Goal: Find specific page/section: Find specific page/section

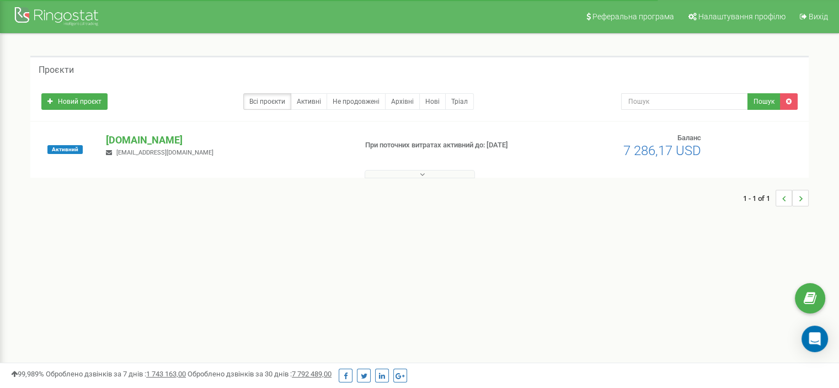
click at [431, 174] on button at bounding box center [419, 174] width 110 height 8
click at [406, 176] on button at bounding box center [419, 174] width 110 height 8
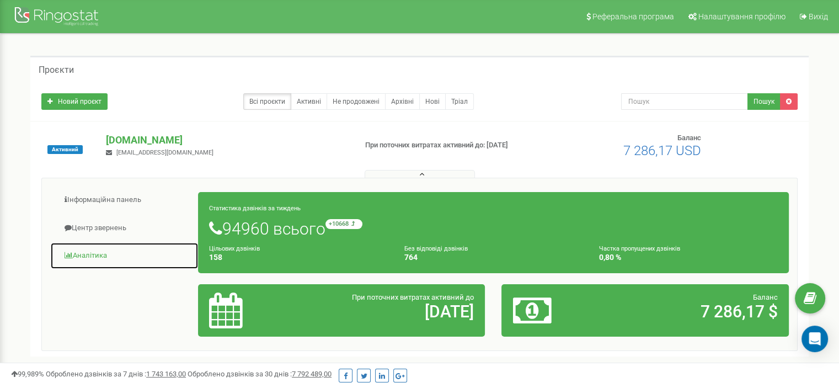
click at [119, 258] on link "Аналiтика" at bounding box center [124, 255] width 148 height 27
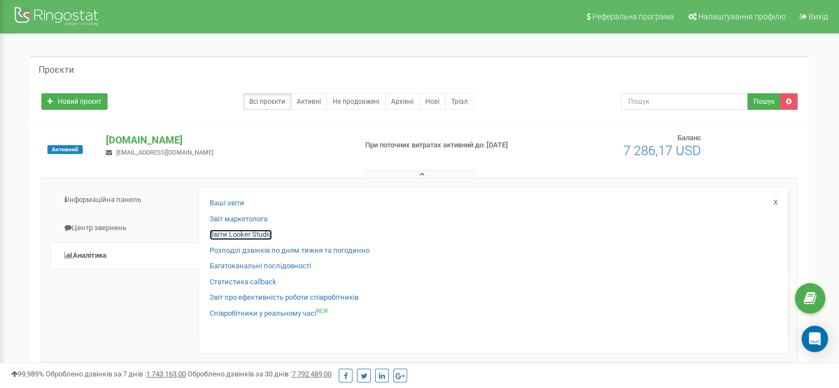
click at [255, 233] on link "Звіти Looker Studio" at bounding box center [241, 234] width 62 height 10
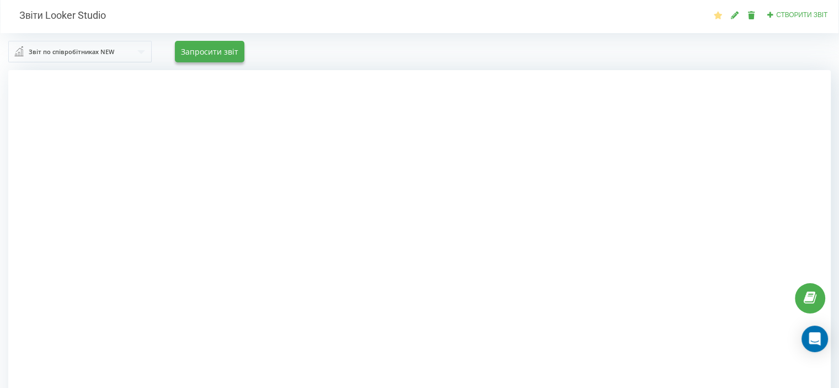
scroll to position [55, 0]
